Goal: Transaction & Acquisition: Purchase product/service

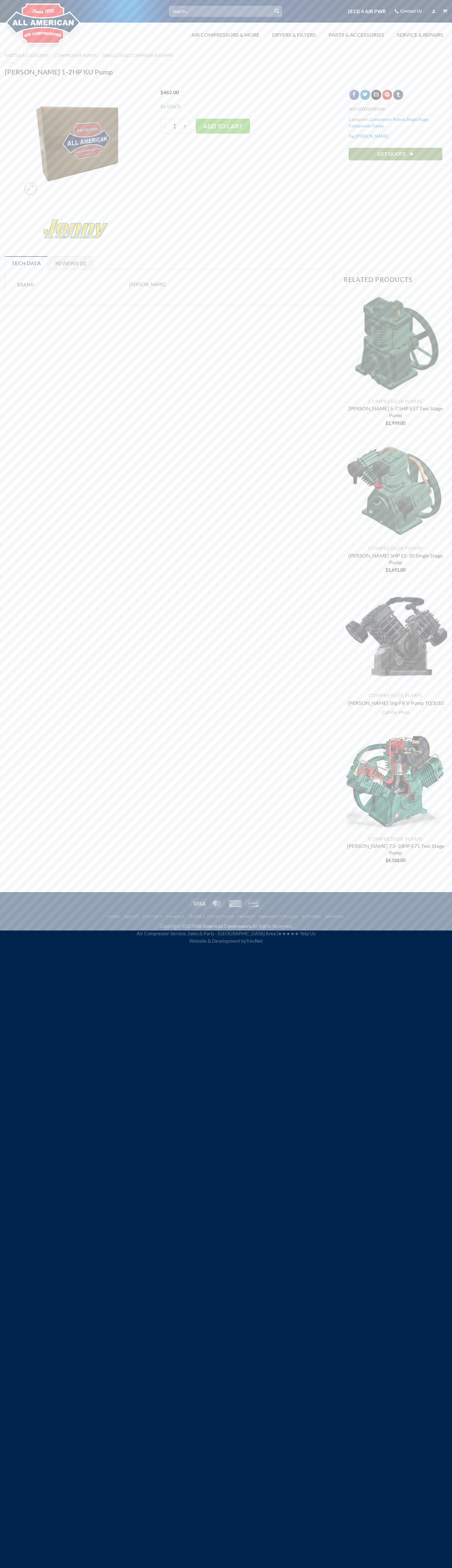
click at [223, 126] on button "Add to cart" at bounding box center [222, 126] width 54 height 15
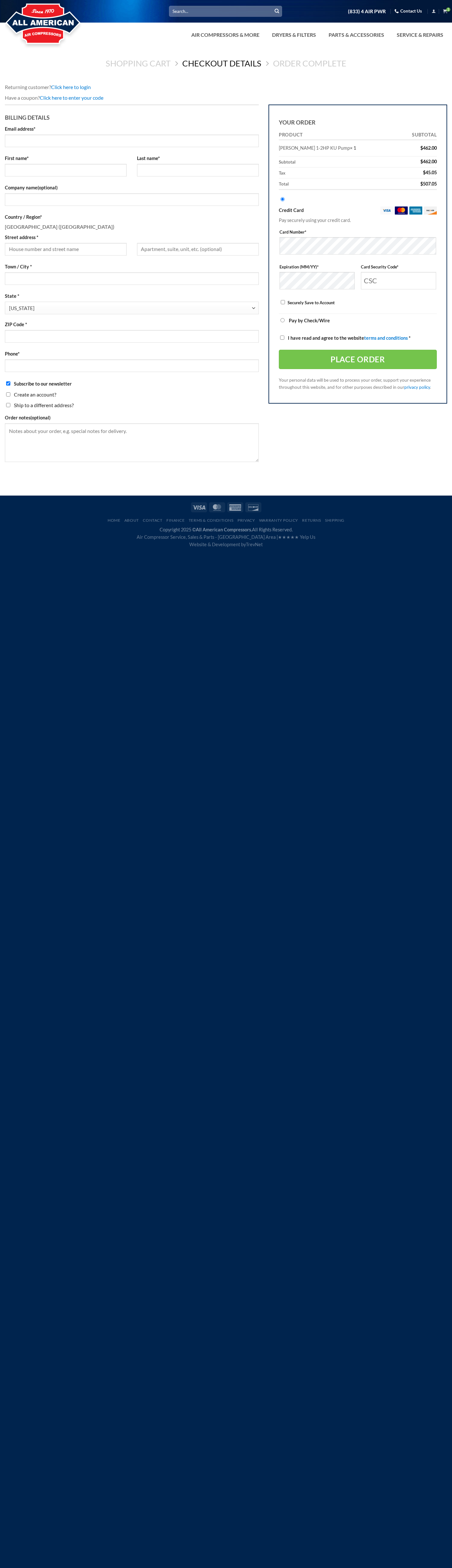
select select "CA"
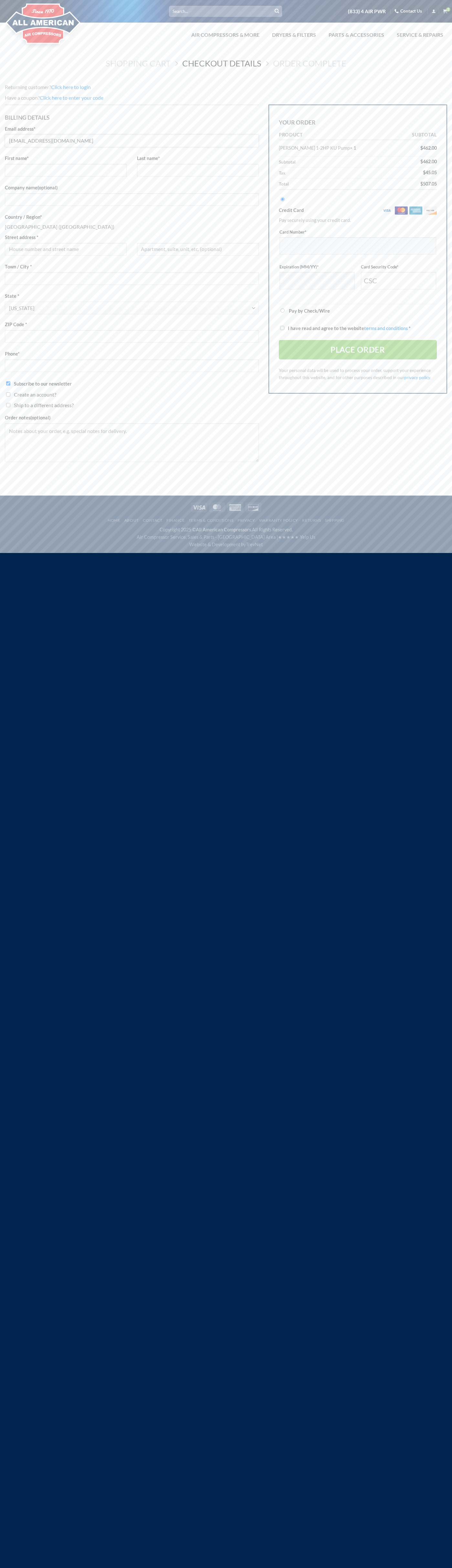
type input "johnsmith010@storebotmail.joonix.net"
type input "John"
type input "Smith"
type input "John Smith"
type input "2332 Galiano Street"
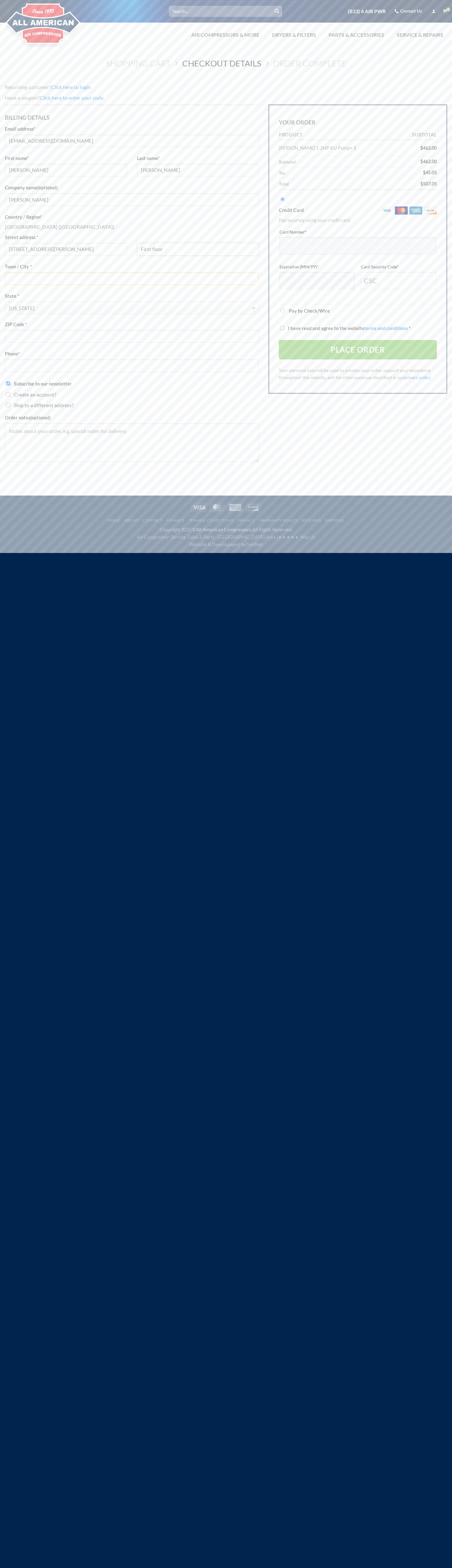
type input "First floor"
type input "coral gables"
click at [132, 308] on span "California" at bounding box center [130, 308] width 242 height 13
select select "FL"
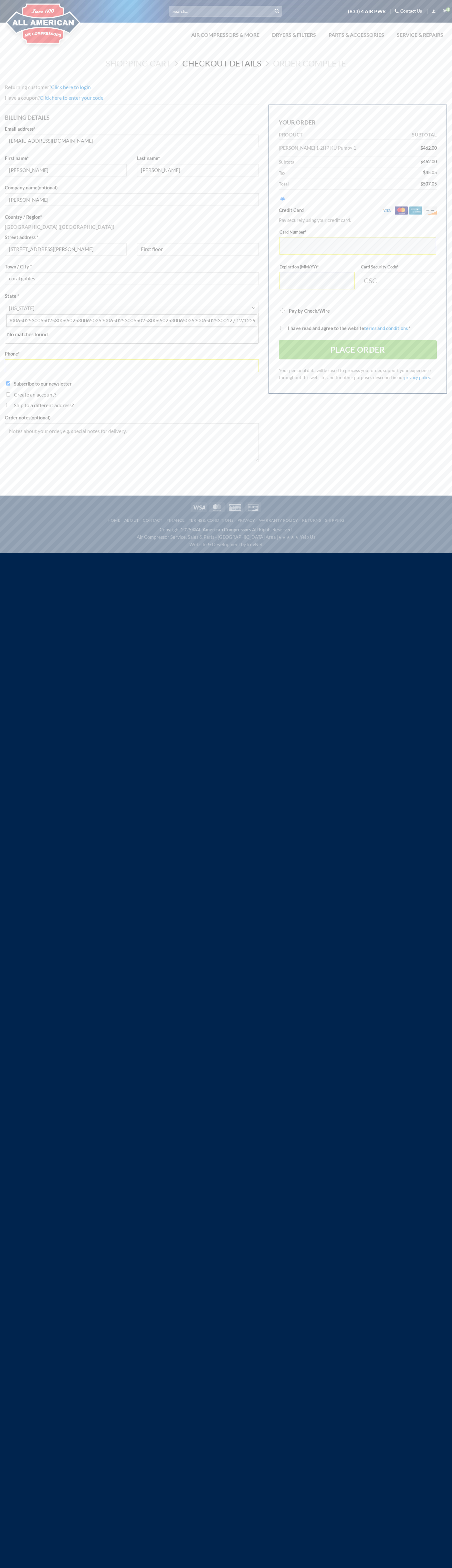
scroll to position [0, 55]
type input "5454545454545465025300650253006502530065025300650253006502530065025300650253006…"
click at [282, 328] on input "I have read and agree to the website terms and conditions *" at bounding box center [282, 327] width 4 height 4
checkbox input "true"
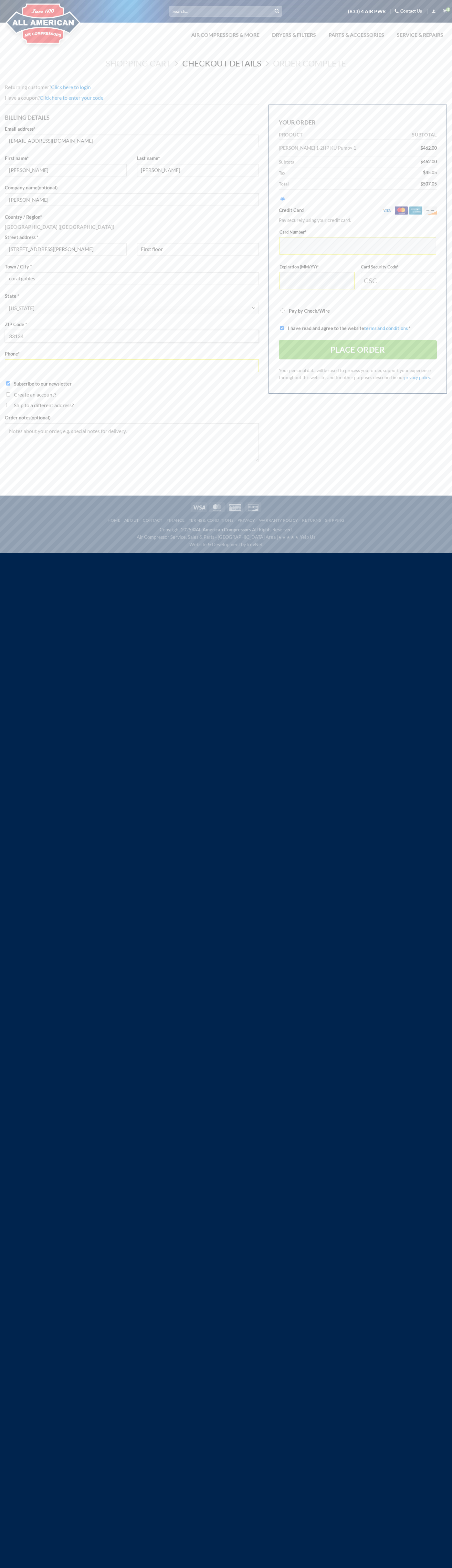
type input "33134"
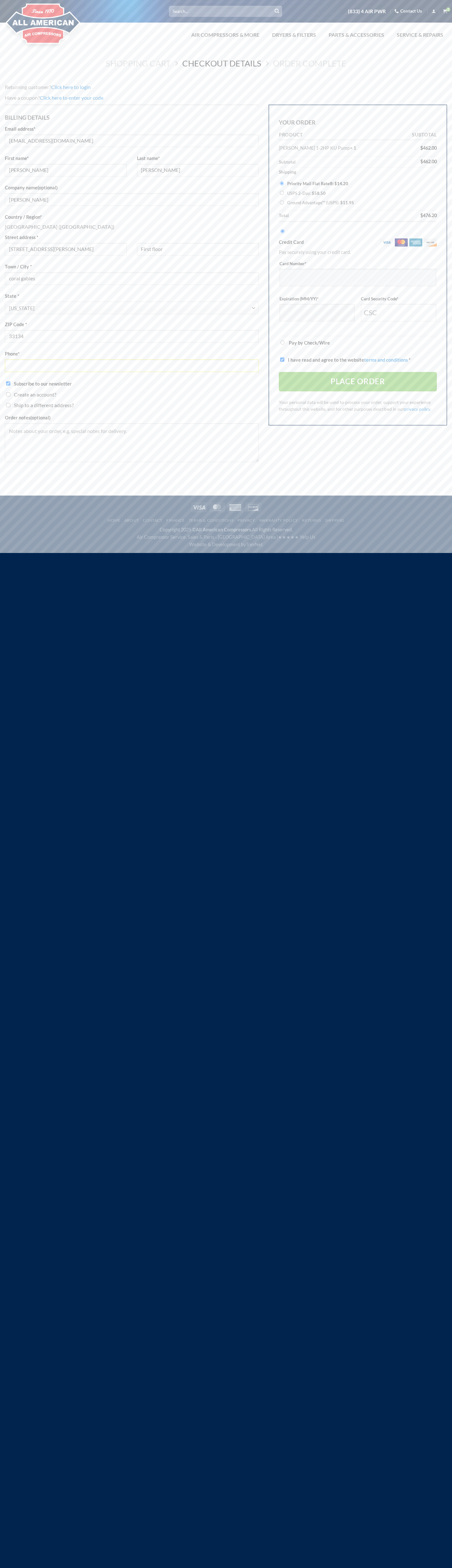
click at [281, 203] on input "Ground Advantage™ (USPS): $ 11.95" at bounding box center [281, 202] width 4 height 4
radio input "true"
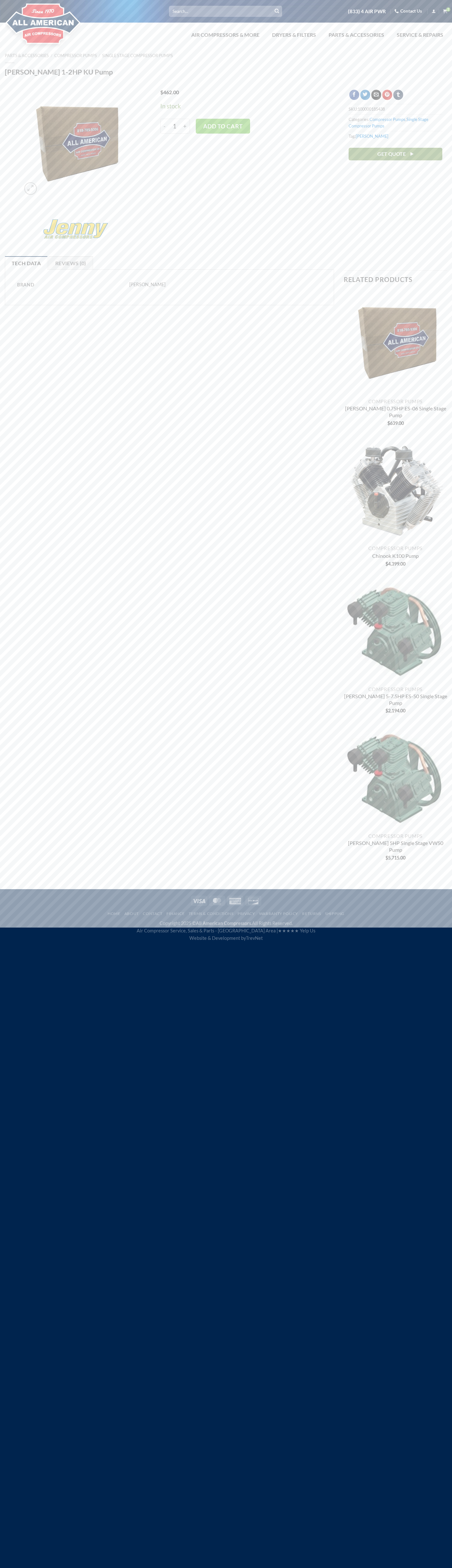
click at [30, 189] on icon at bounding box center [30, 188] width 6 height 7
